Goal: Complete application form

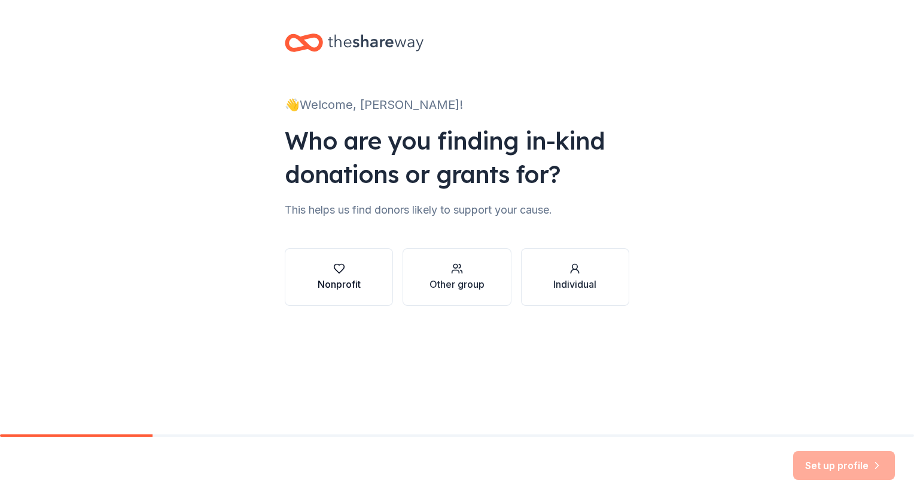
click at [335, 274] on icon "button" at bounding box center [339, 269] width 12 height 12
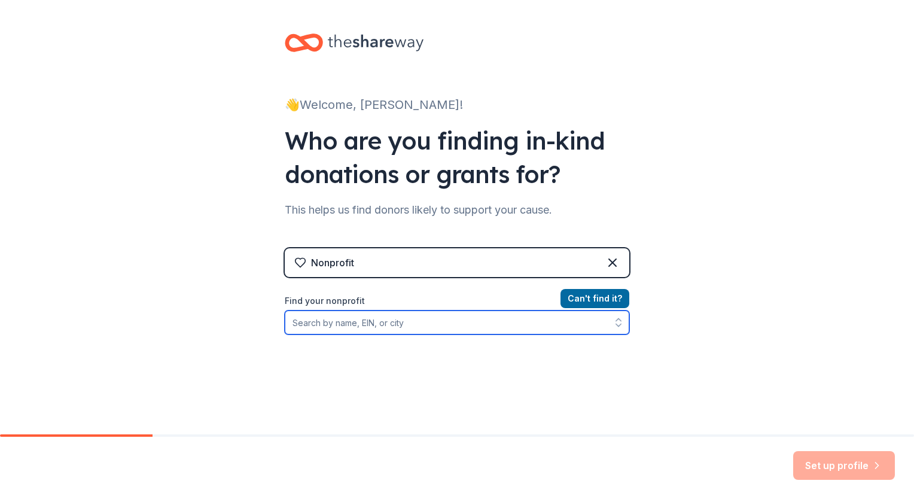
click at [331, 324] on input "Find your nonprofit" at bounding box center [457, 323] width 345 height 24
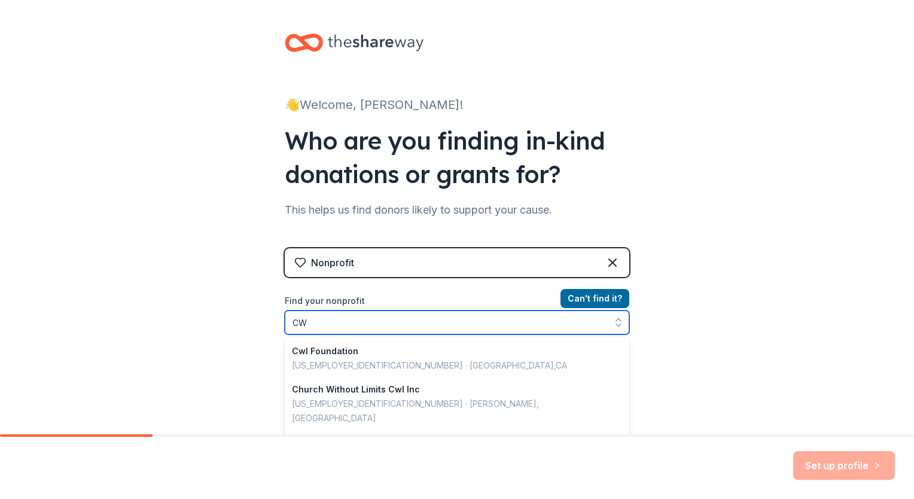
type input "C"
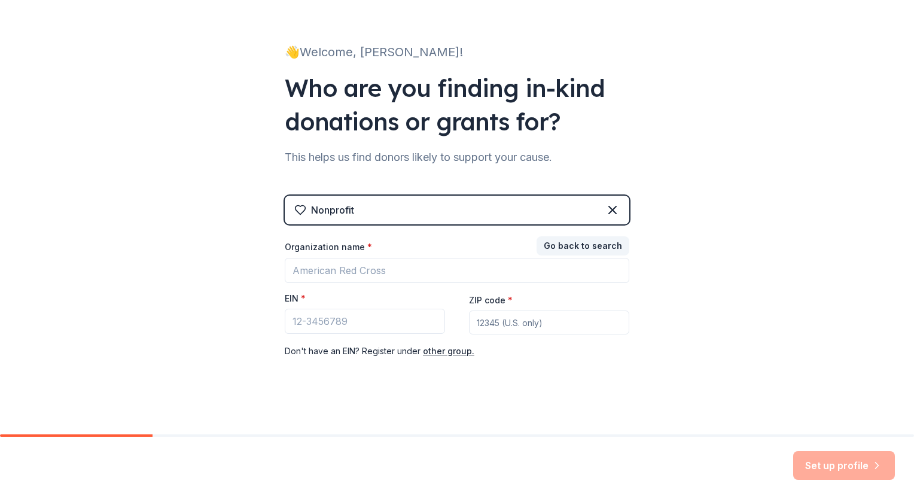
scroll to position [57, 0]
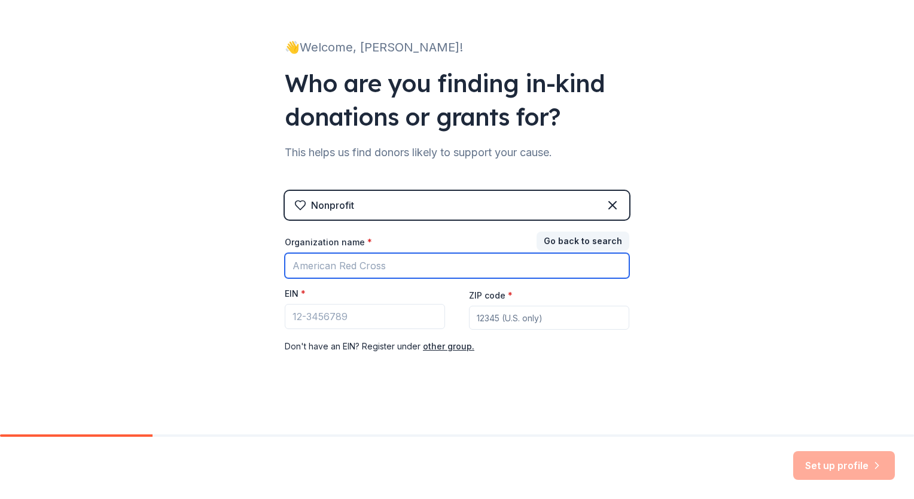
click at [334, 264] on input "Organization name *" at bounding box center [457, 265] width 345 height 25
type input "St. Michael's CWL"
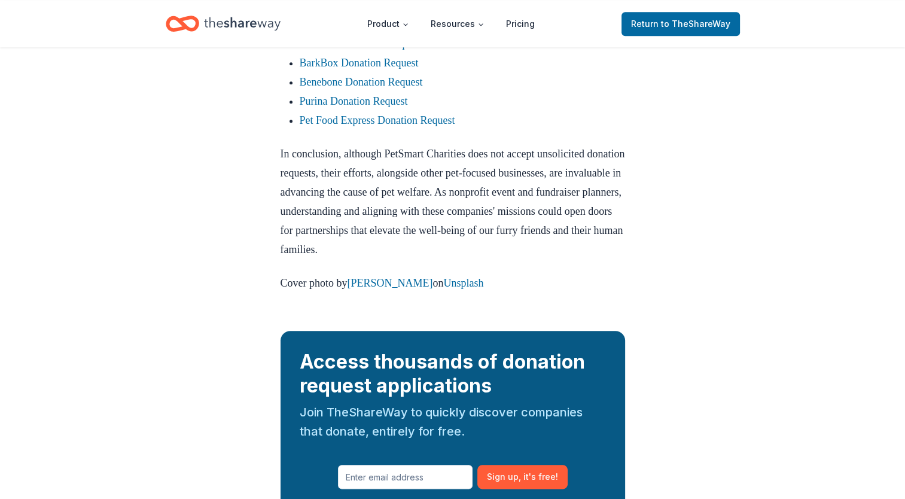
scroll to position [1207, 0]
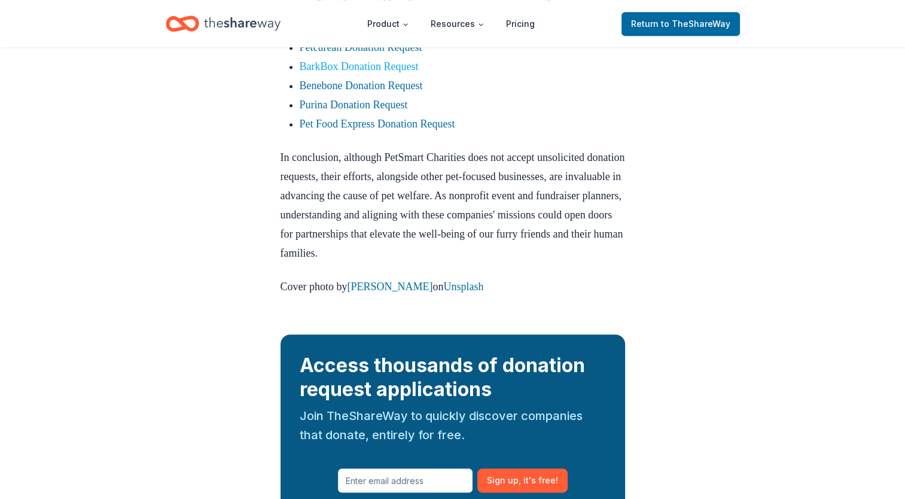
click at [355, 72] on link "BarkBox Donation Request" at bounding box center [359, 66] width 119 height 12
click at [354, 72] on link "BarkBox Donation Request" at bounding box center [359, 66] width 119 height 12
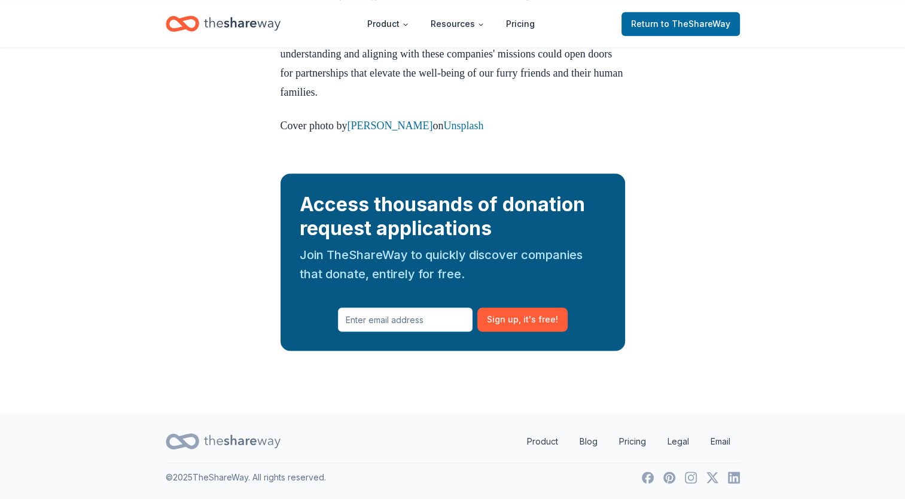
scroll to position [1397, 0]
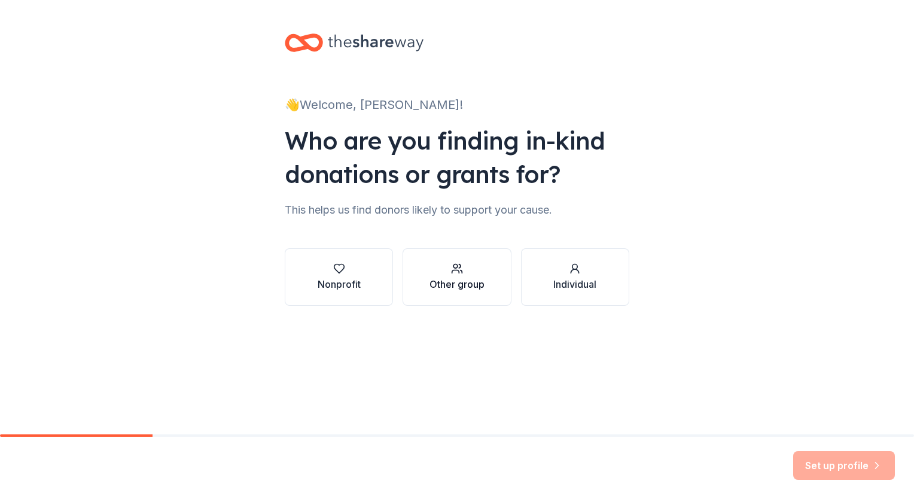
click at [452, 275] on div "Other group" at bounding box center [457, 277] width 55 height 29
